Goal: Task Accomplishment & Management: Complete application form

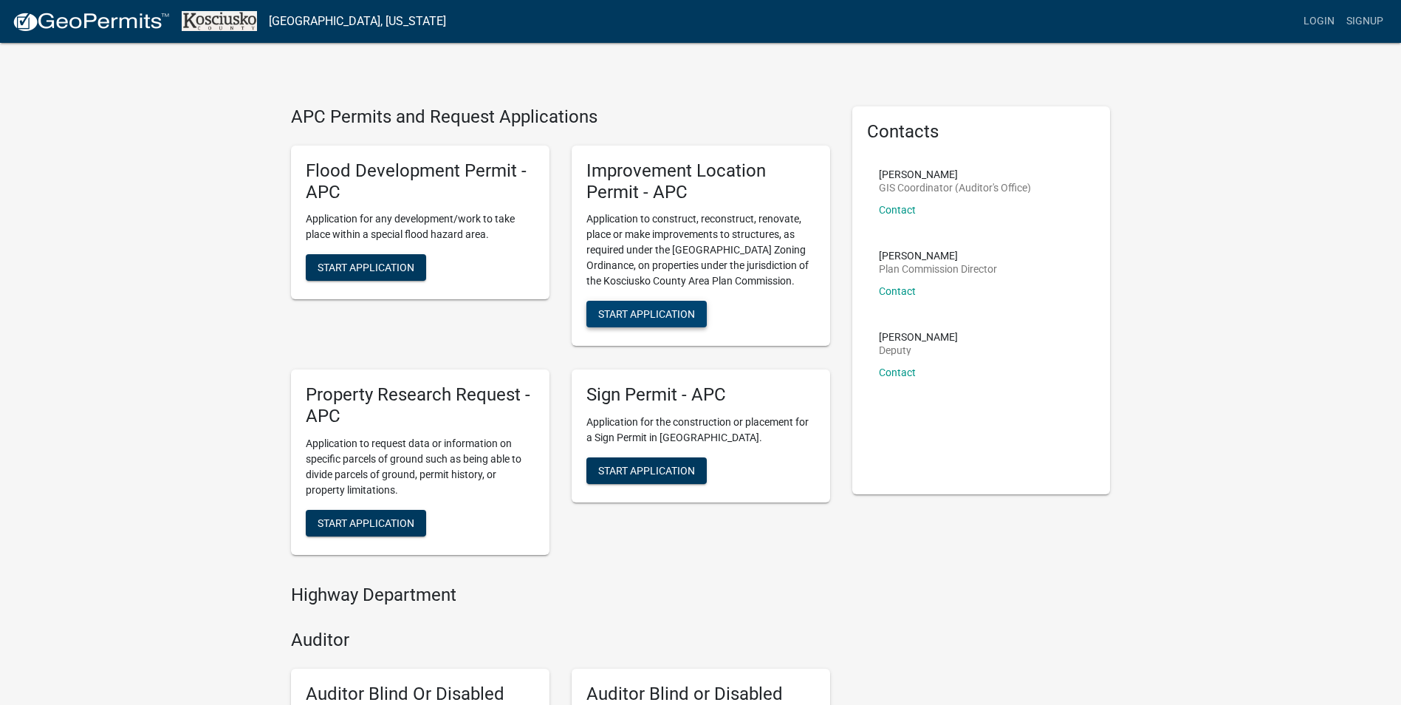
click at [646, 310] on span "Start Application" at bounding box center [646, 314] width 97 height 12
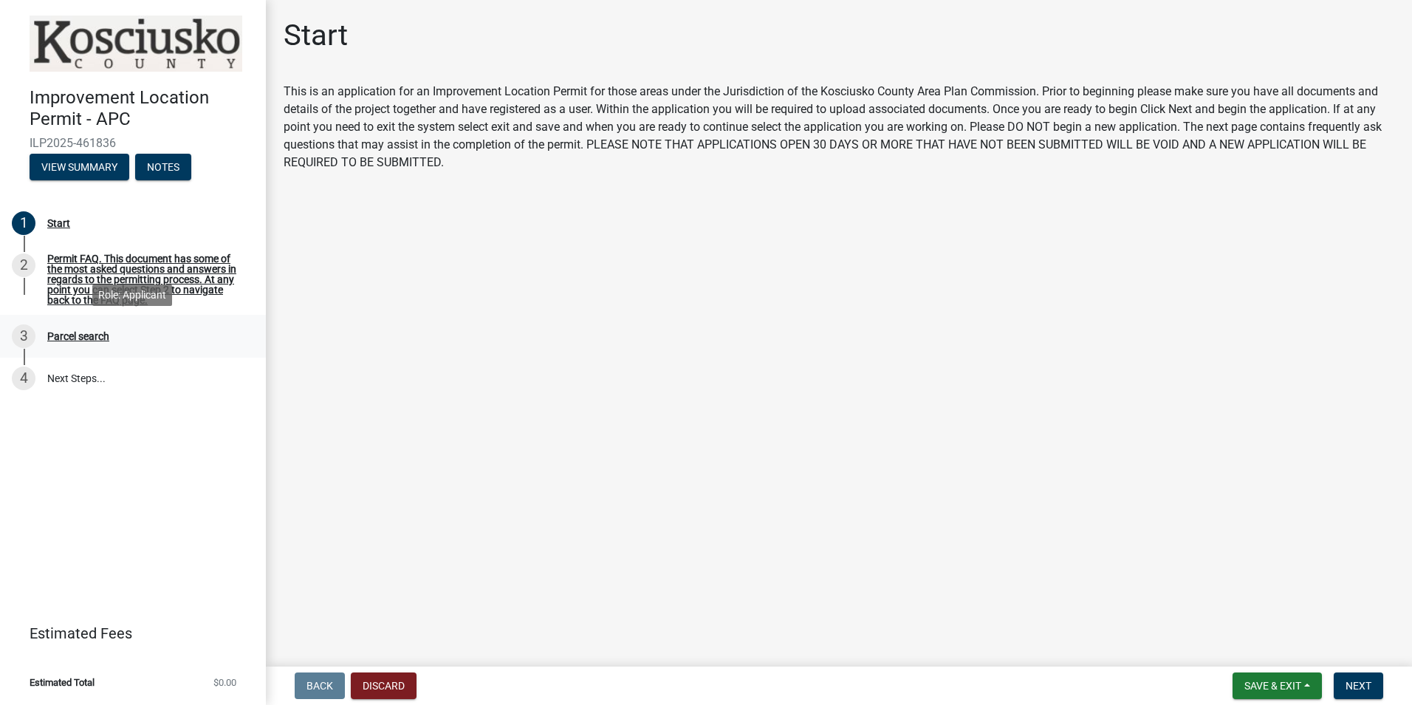
click at [76, 333] on div "Parcel search" at bounding box center [78, 336] width 62 height 10
click at [75, 374] on link "4 Next Steps..." at bounding box center [133, 379] width 266 height 43
click at [68, 372] on link "4 Next Steps..." at bounding box center [133, 379] width 266 height 43
click at [82, 333] on div "Parcel search" at bounding box center [78, 336] width 62 height 10
click at [56, 218] on div "Start" at bounding box center [58, 223] width 23 height 10
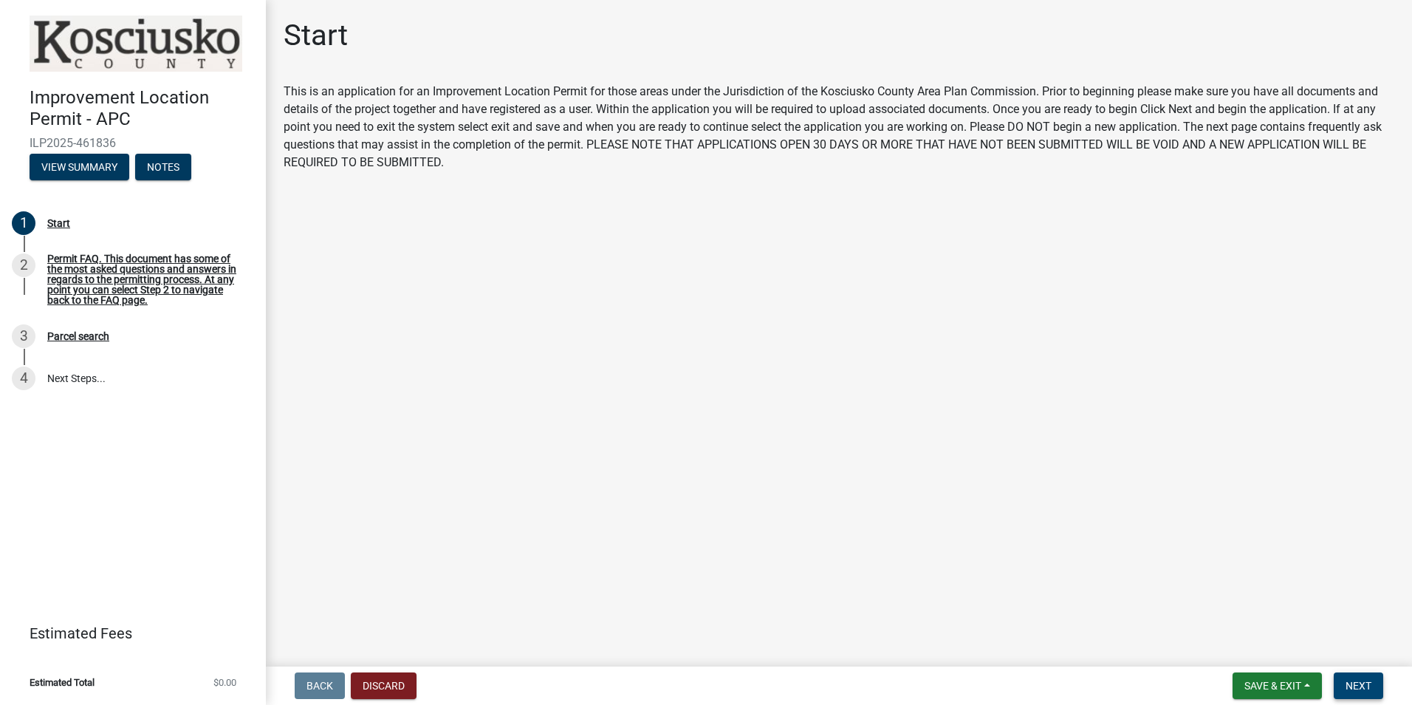
click at [1356, 678] on button "Next" at bounding box center [1358, 685] width 49 height 27
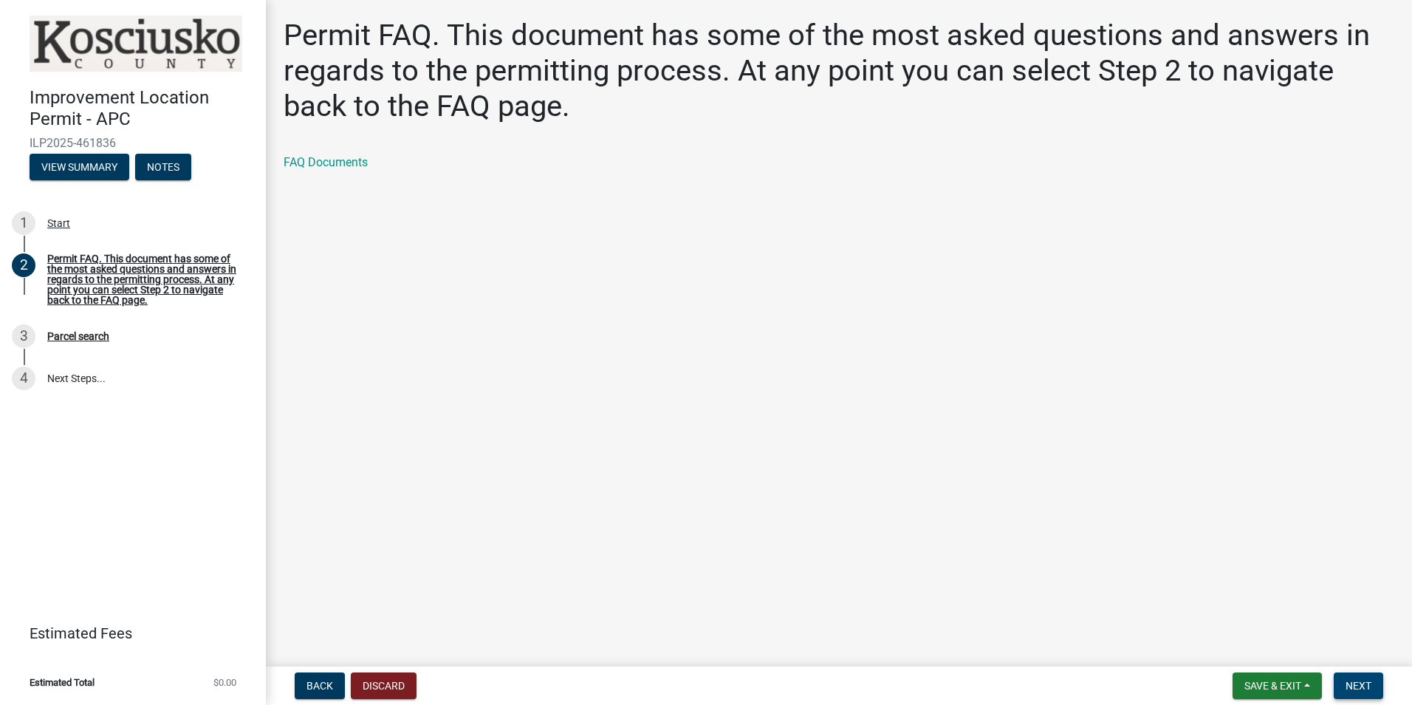
click at [1361, 682] on span "Next" at bounding box center [1359, 686] width 26 height 12
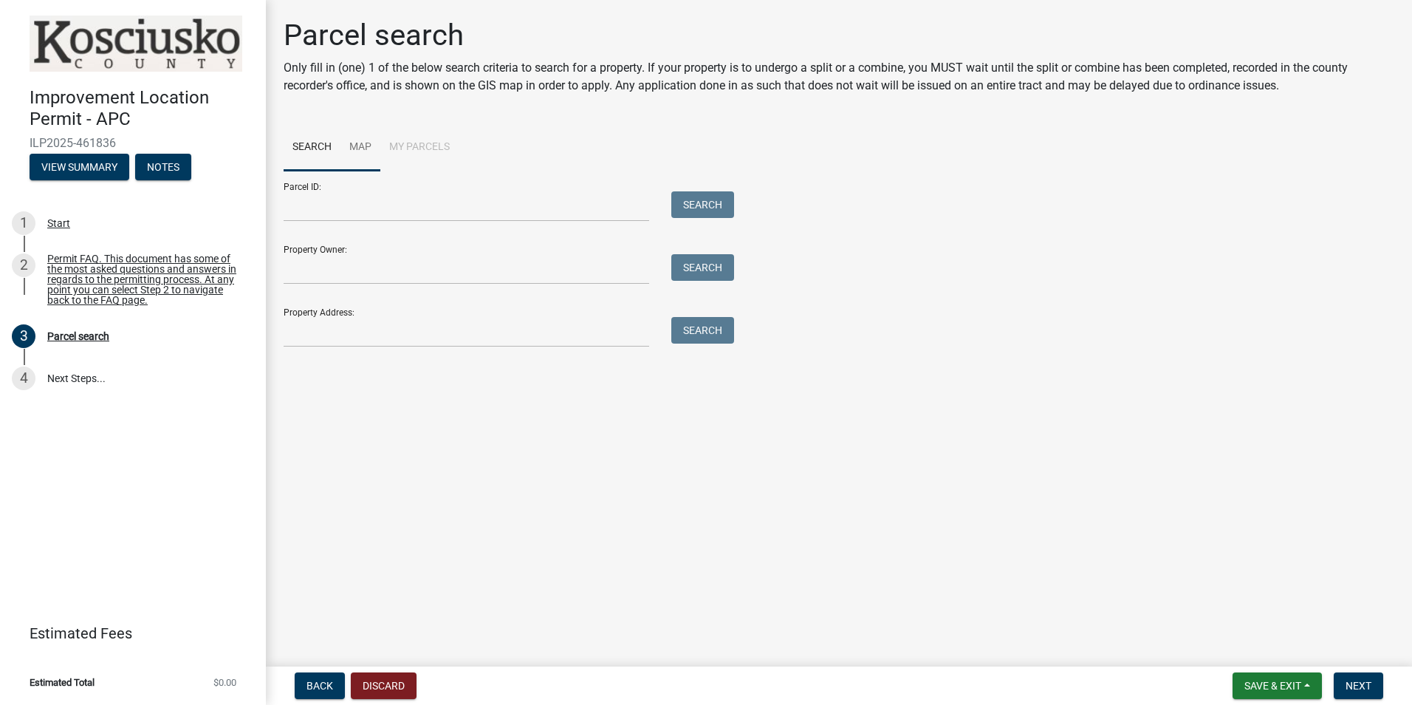
click at [357, 143] on link "Map" at bounding box center [361, 147] width 40 height 47
